Goal: Communication & Community: Answer question/provide support

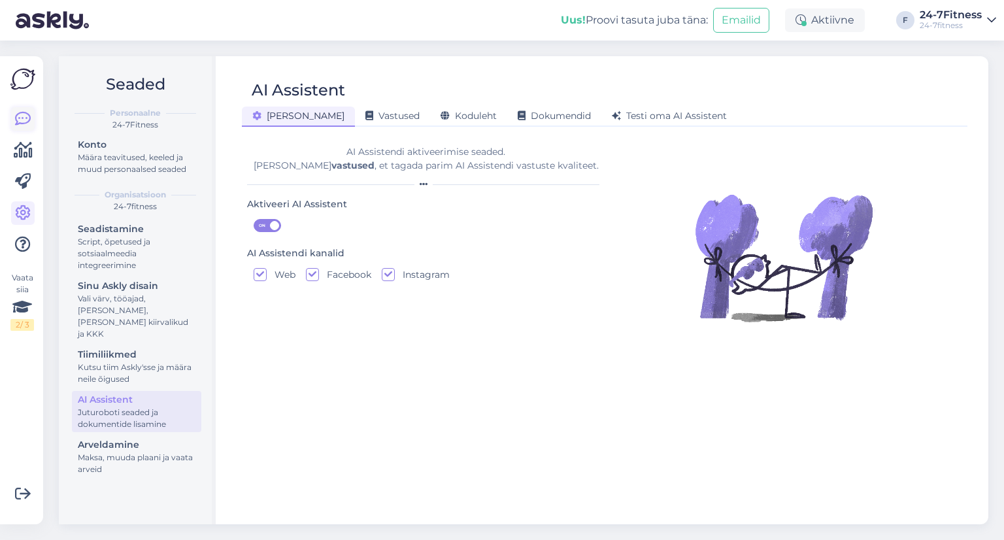
click at [27, 118] on icon at bounding box center [23, 119] width 16 height 16
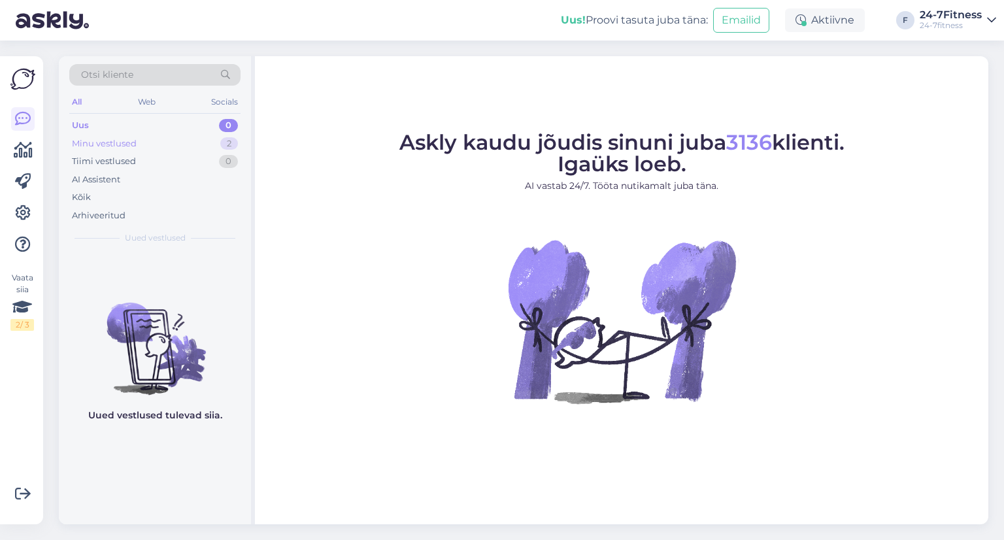
click at [152, 147] on div "Minu vestlused 2" at bounding box center [154, 144] width 171 height 18
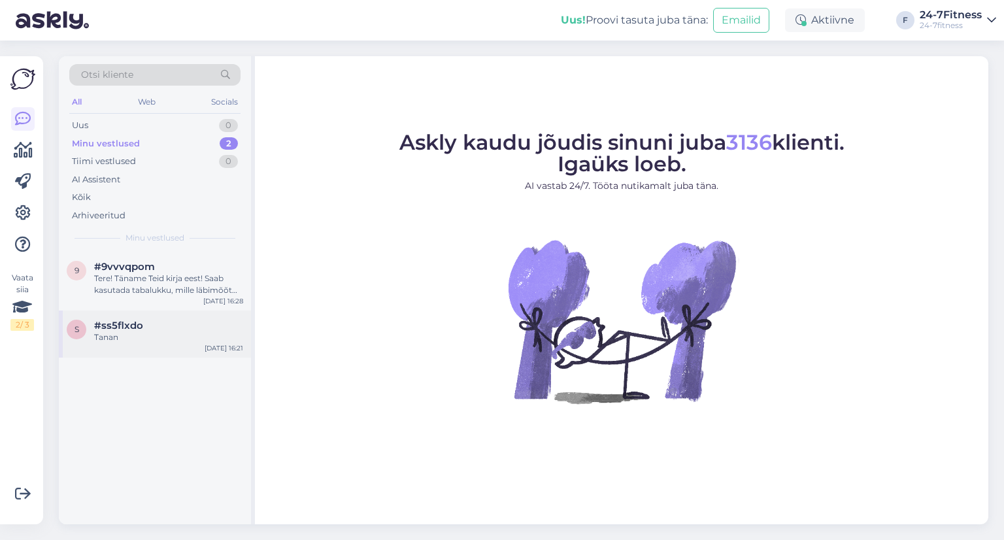
click at [169, 348] on div "s #ss5flxdo Tanan [DATE] 16:21" at bounding box center [155, 333] width 192 height 47
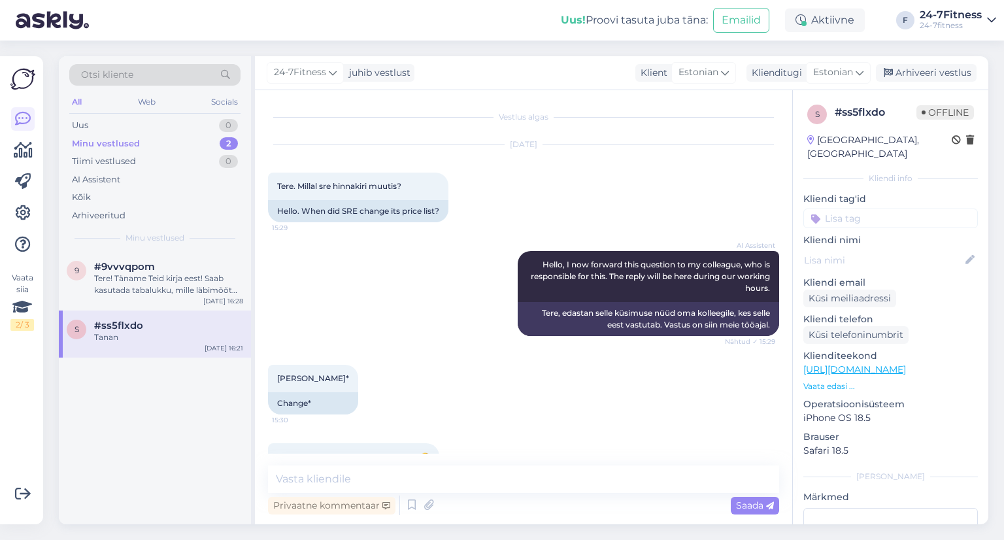
scroll to position [1154, 0]
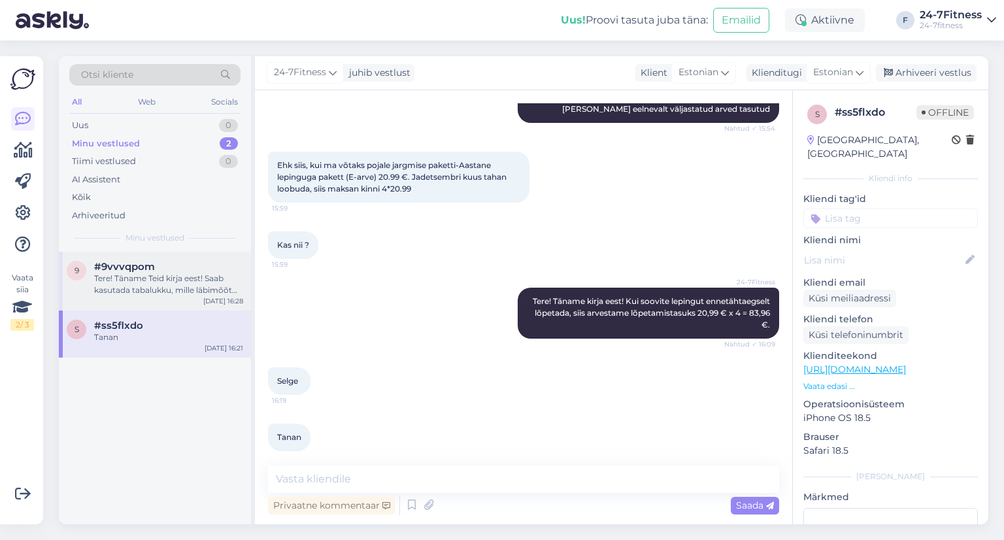
click at [197, 257] on div "9 #9vvvqpom Tere! Täname Teid kirja eest! Saab kasutada tabalukku, mille läbimõ…" at bounding box center [155, 281] width 192 height 59
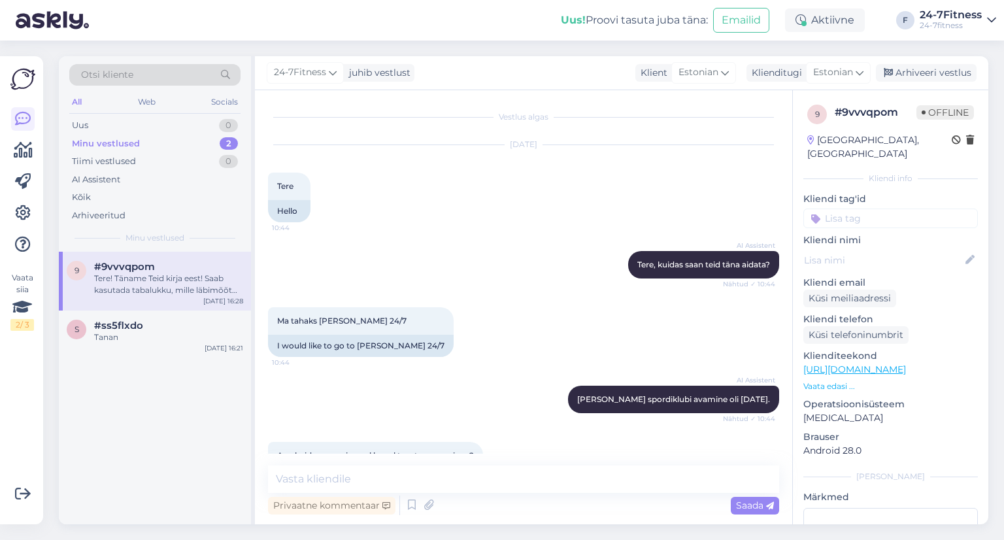
scroll to position [703, 0]
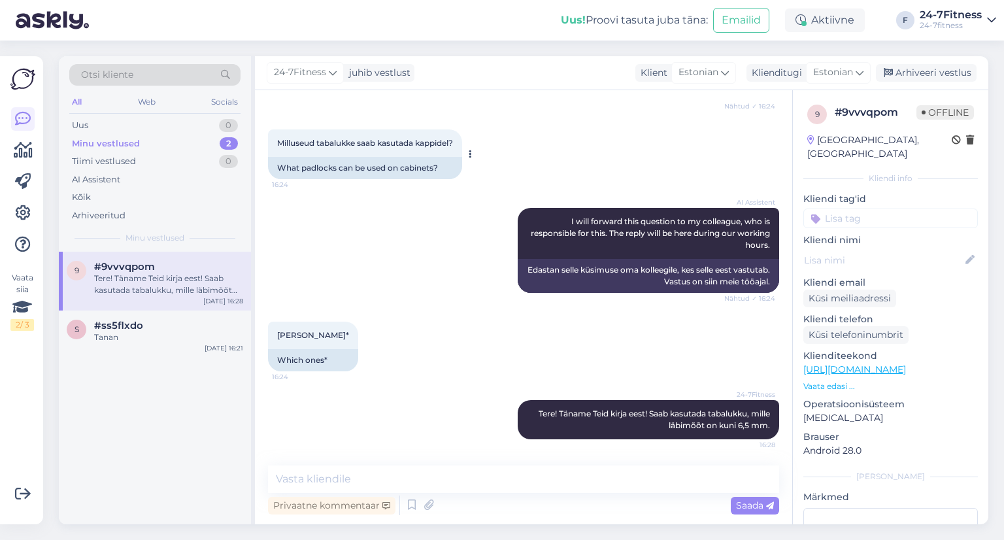
click at [391, 169] on div "What padlocks can be used on cabinets?" at bounding box center [365, 168] width 194 height 22
click at [114, 329] on span "#ss5flxdo" at bounding box center [118, 326] width 49 height 12
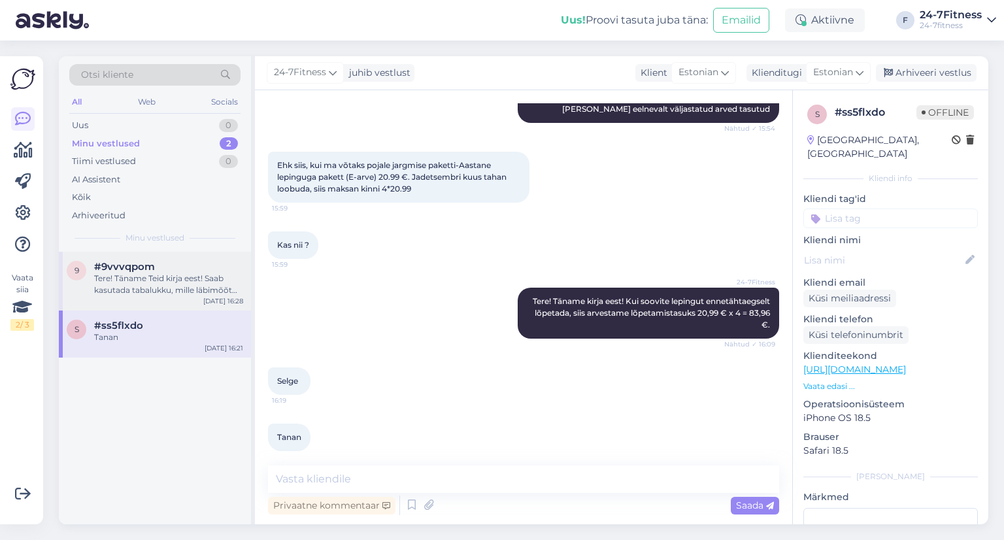
click at [115, 282] on div "Tere! Täname Teid kirja eest! Saab kasutada tabalukku, mille läbimõõt on kuni 6…" at bounding box center [168, 284] width 149 height 24
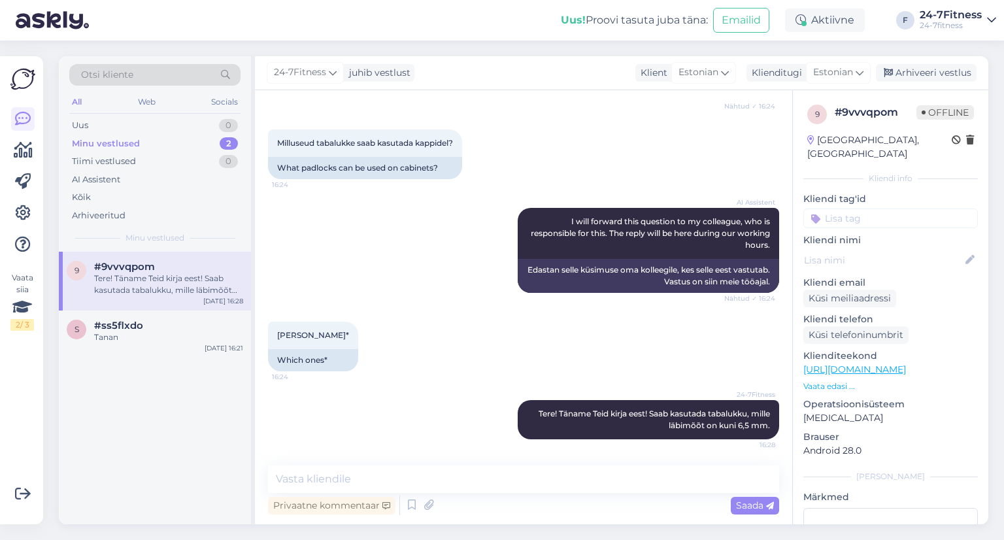
scroll to position [703, 0]
click at [290, 238] on div "AI Assistent I will forward this question to my colleague, who is responsible f…" at bounding box center [523, 250] width 511 height 114
click at [115, 323] on span "#ss5flxdo" at bounding box center [118, 326] width 49 height 12
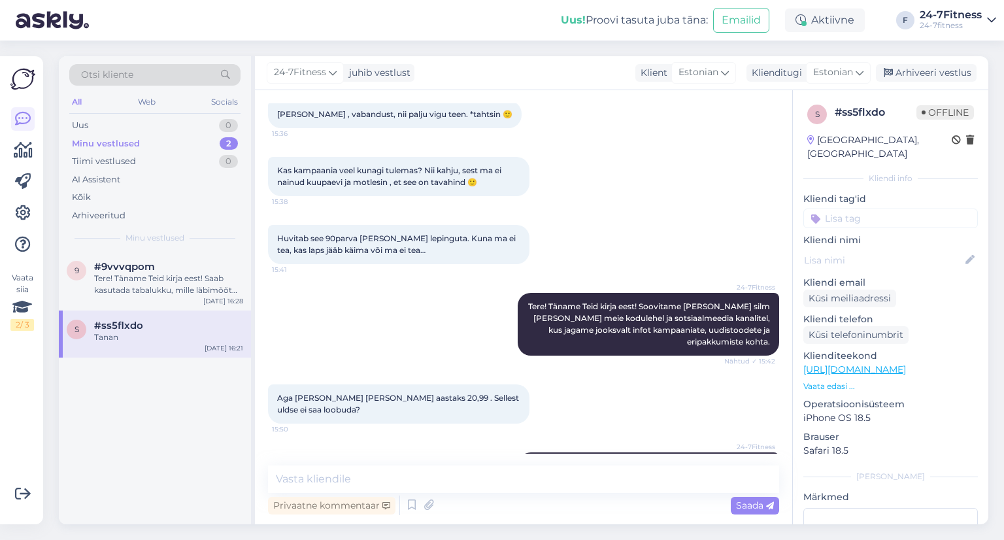
scroll to position [1154, 0]
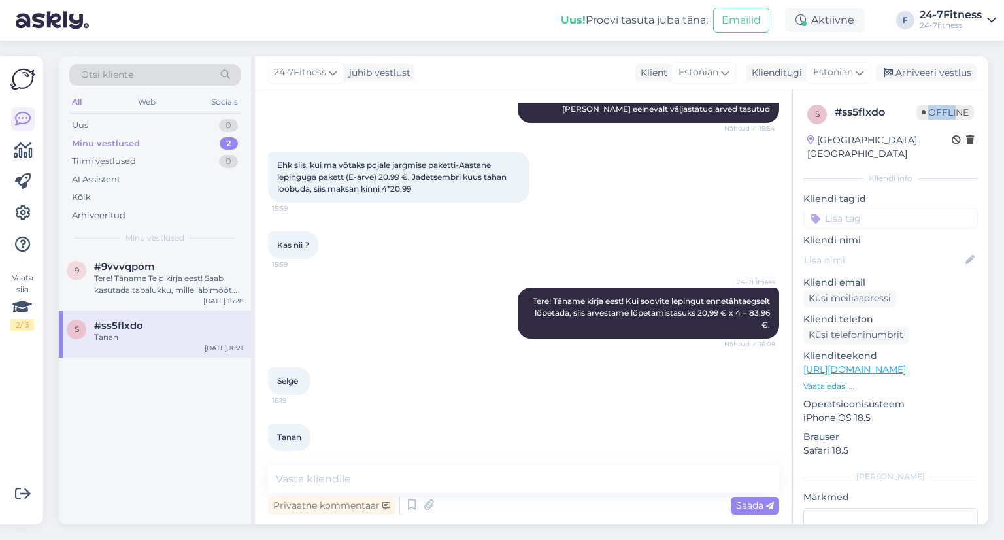
drag, startPoint x: 917, startPoint y: 114, endPoint x: 944, endPoint y: 114, distance: 27.4
click at [944, 114] on span "Offline" at bounding box center [944, 112] width 57 height 14
click at [651, 297] on span "Tere! Täname kirja eest! Kui soovite lepingut ennetähtaegselt lõpetada, siis ar…" at bounding box center [652, 312] width 239 height 33
click at [172, 291] on div "Tere! Täname Teid kirja eest! Saab kasutada tabalukku, mille läbimõõt on kuni 6…" at bounding box center [168, 284] width 149 height 24
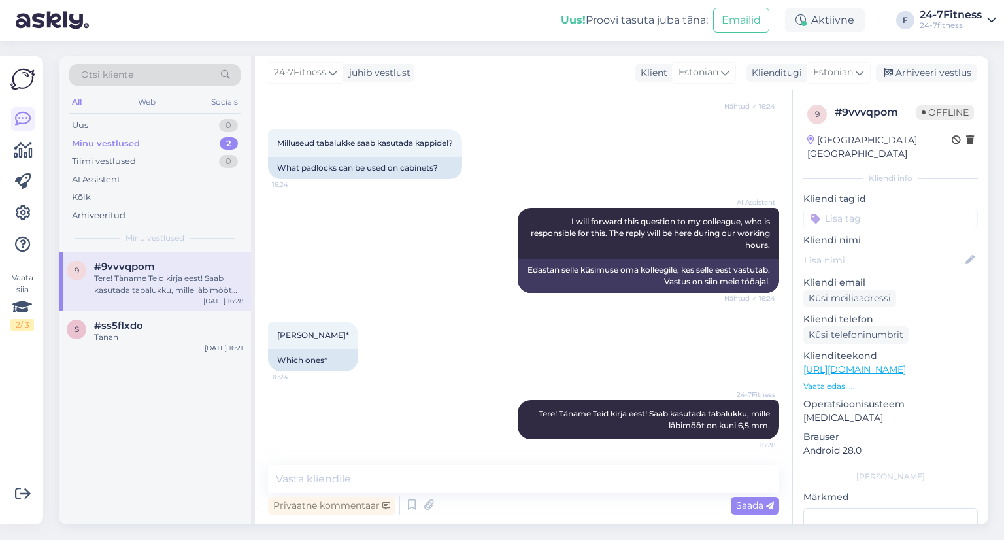
scroll to position [703, 0]
click at [166, 325] on div "#ss5flxdo" at bounding box center [168, 326] width 149 height 12
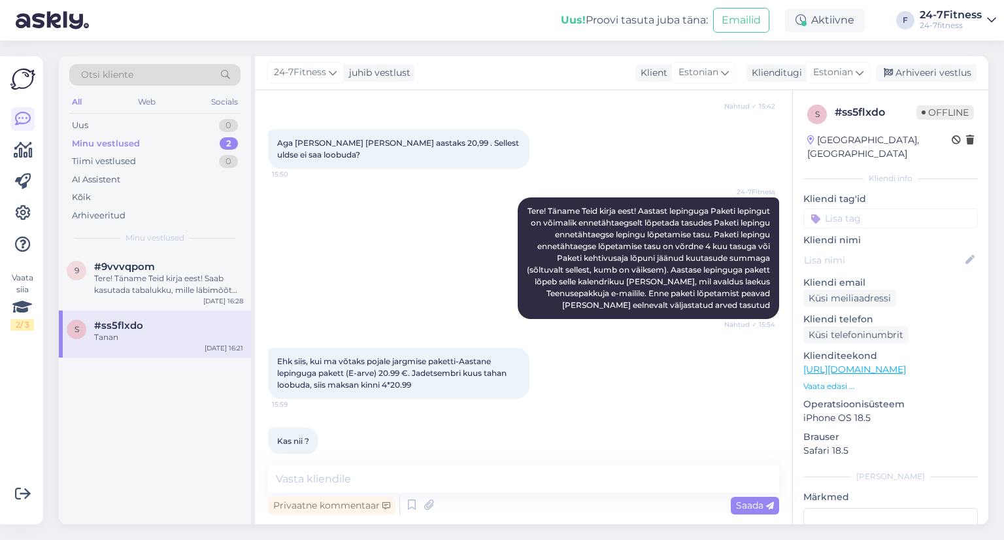
scroll to position [762, 0]
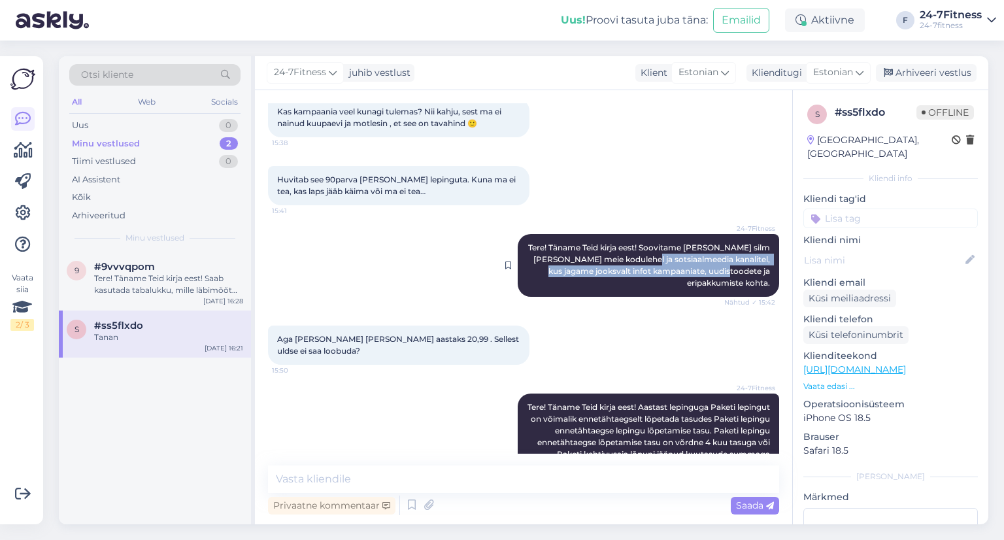
drag, startPoint x: 700, startPoint y: 275, endPoint x: 630, endPoint y: 259, distance: 71.8
click at [630, 259] on div "24-7Fitness Tere! Täname Teid kirja eest! Soovitame [PERSON_NAME] silm [PERSON_…" at bounding box center [647, 265] width 261 height 63
click at [576, 251] on span "Tere! Täname Teid kirja eest! Soovitame [PERSON_NAME] silm [PERSON_NAME] meie k…" at bounding box center [650, 264] width 244 height 45
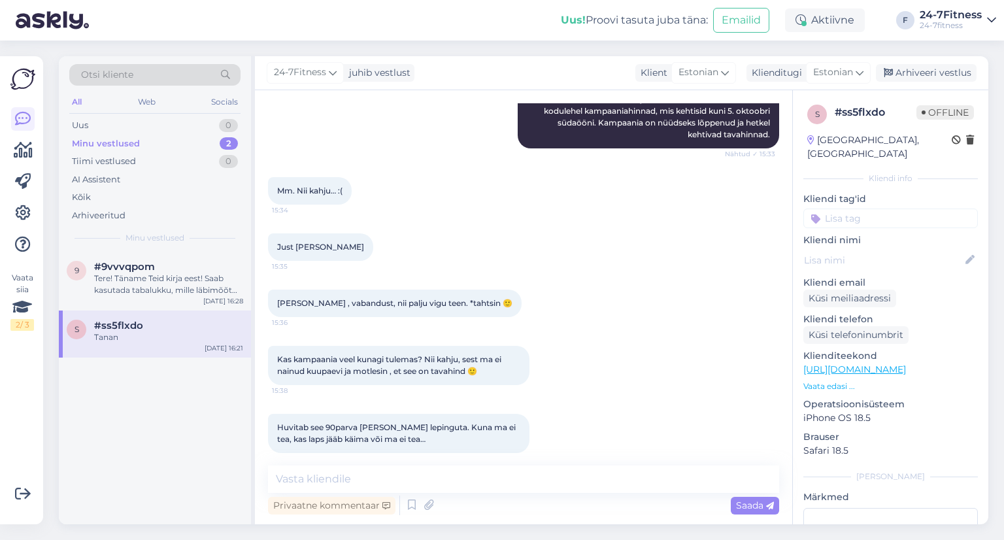
scroll to position [1154, 0]
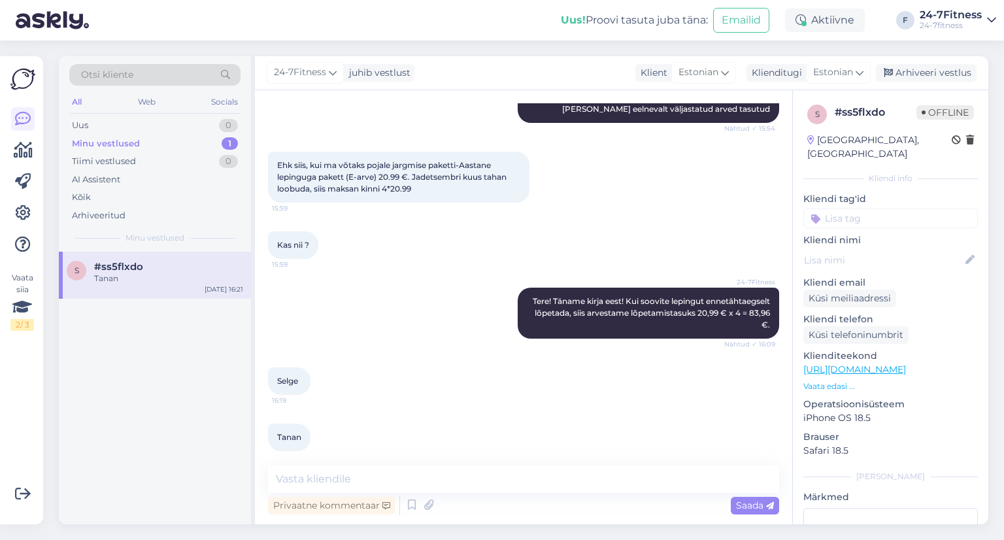
click at [372, 162] on span "Ehk siis, kui ma võtaks pojale jargmise paketti-Aastane lepinguga pakett (E-arv…" at bounding box center [392, 176] width 231 height 33
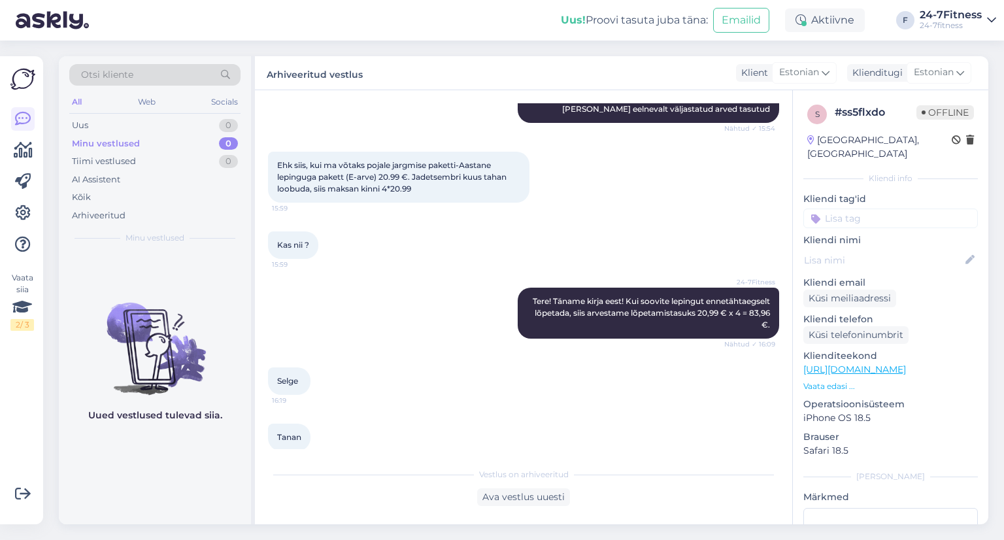
click at [301, 171] on span "Ehk siis, kui ma võtaks pojale jargmise paketti-Aastane lepinguga pakett (E-arv…" at bounding box center [392, 176] width 231 height 33
click at [94, 157] on div "Tiimi vestlused" at bounding box center [104, 161] width 64 height 13
click at [97, 197] on div "Kõik" at bounding box center [154, 197] width 171 height 18
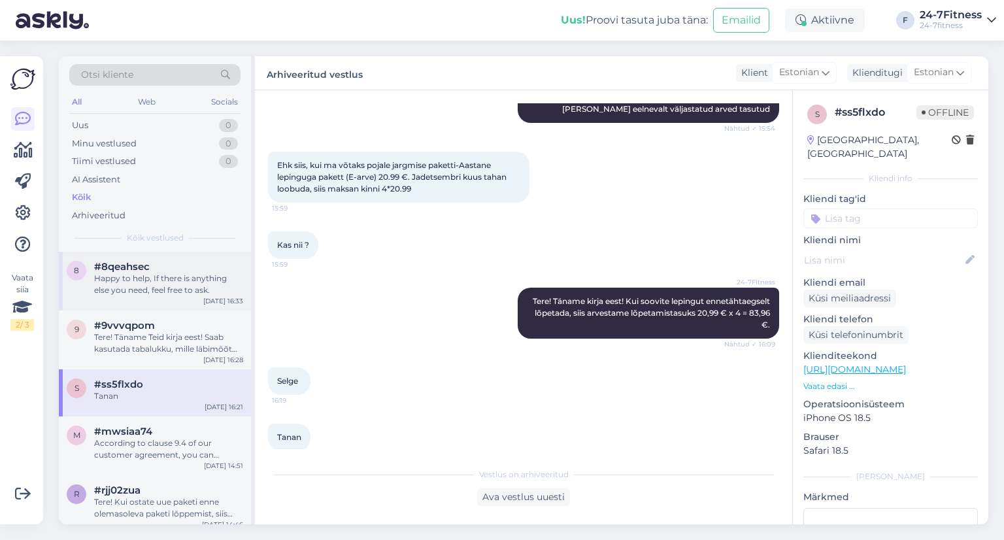
click at [137, 272] on div "Happy to help, If there is anything else you need, feel free to ask." at bounding box center [168, 284] width 149 height 24
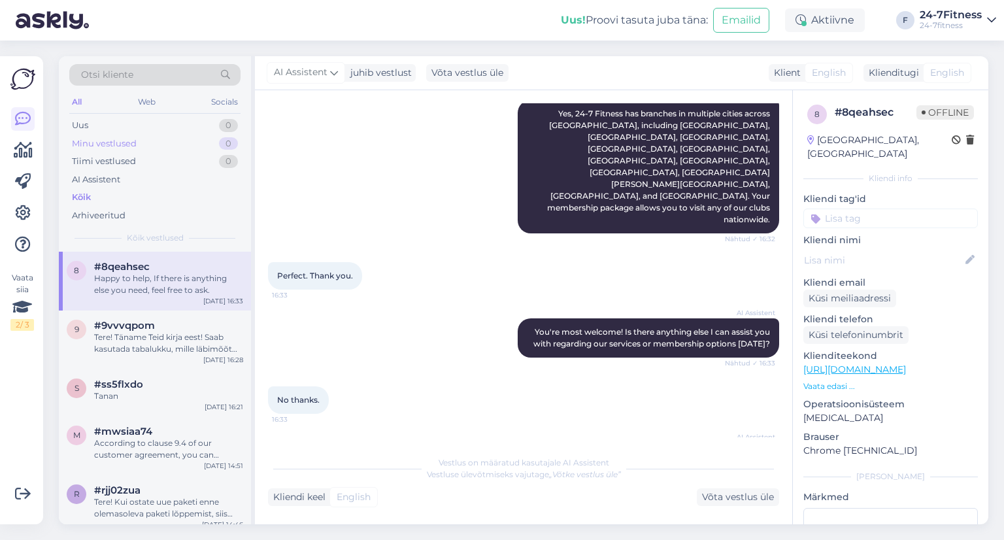
click at [108, 142] on div "Minu vestlused" at bounding box center [104, 143] width 65 height 13
